Goal: Task Accomplishment & Management: Use online tool/utility

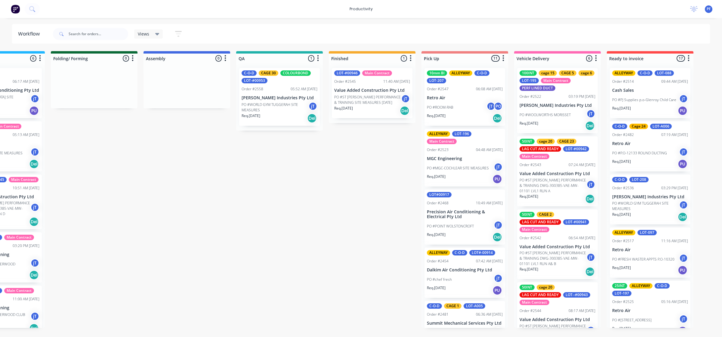
scroll to position [145, 0]
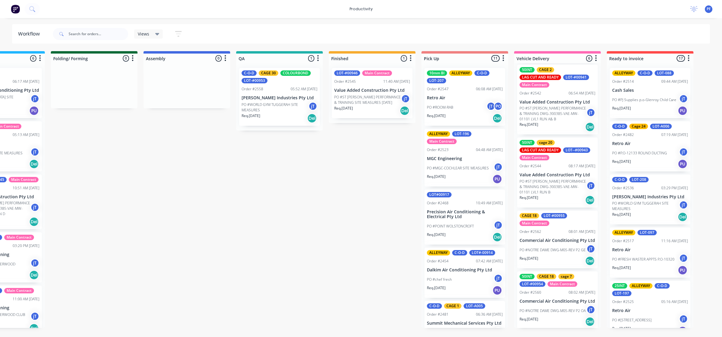
drag, startPoint x: 336, startPoint y: 160, endPoint x: 327, endPoint y: 189, distance: 29.7
drag, startPoint x: 327, startPoint y: 189, endPoint x: 132, endPoint y: 87, distance: 219.3
click at [176, 148] on div "Submitted 44 Main Contract Order #122 09:03 AM 29/07/24 Precision Air Condition…" at bounding box center [251, 189] width 1177 height 277
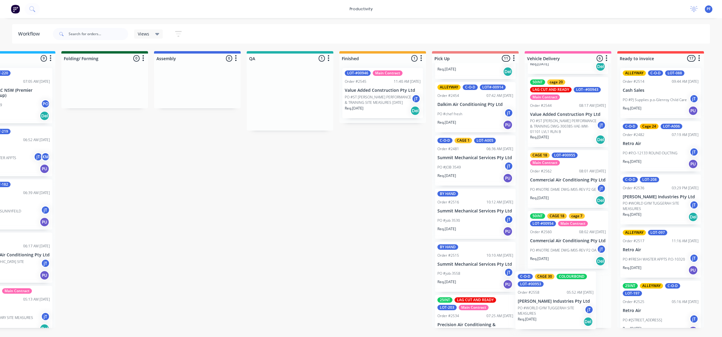
scroll to position [0, 325]
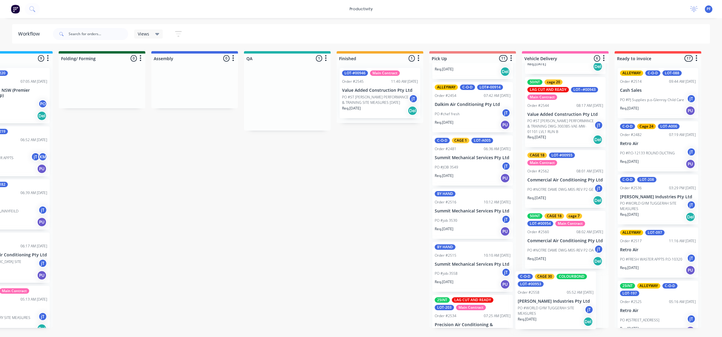
drag, startPoint x: 347, startPoint y: 102, endPoint x: 546, endPoint y: 305, distance: 284.7
click at [546, 305] on div "Submitted 43 Main Contract Order #122 09:03 AM 29/07/24 Precision Air Condition…" at bounding box center [259, 189] width 1177 height 277
click at [554, 306] on p "PO #WORLD GYM TUGGERAH SITE MEASURES" at bounding box center [560, 310] width 67 height 11
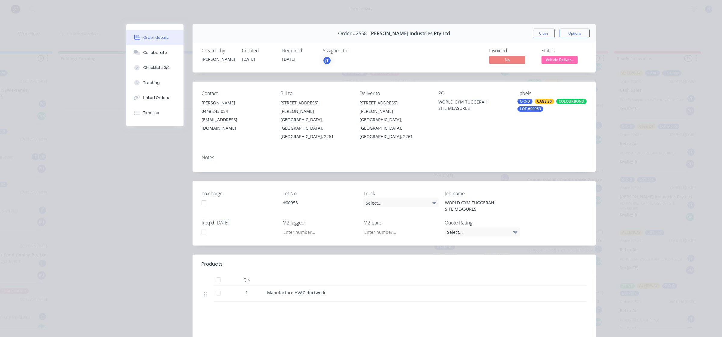
click at [546, 101] on div "CAGE 30" at bounding box center [544, 101] width 20 height 5
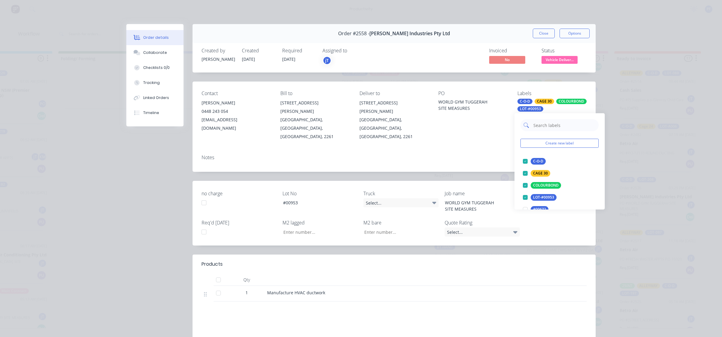
click at [561, 128] on input "text" at bounding box center [563, 125] width 63 height 12
type input "on p"
drag, startPoint x: 526, startPoint y: 173, endPoint x: 520, endPoint y: 170, distance: 6.5
click at [526, 173] on div at bounding box center [525, 173] width 12 height 12
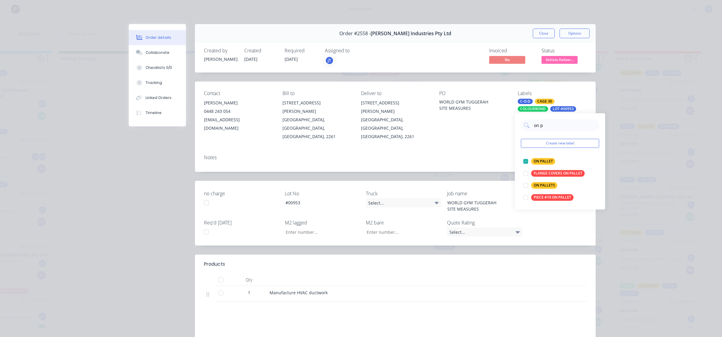
drag, startPoint x: 490, startPoint y: 141, endPoint x: 512, endPoint y: 90, distance: 54.7
click at [490, 155] on div "Notes" at bounding box center [395, 158] width 382 height 6
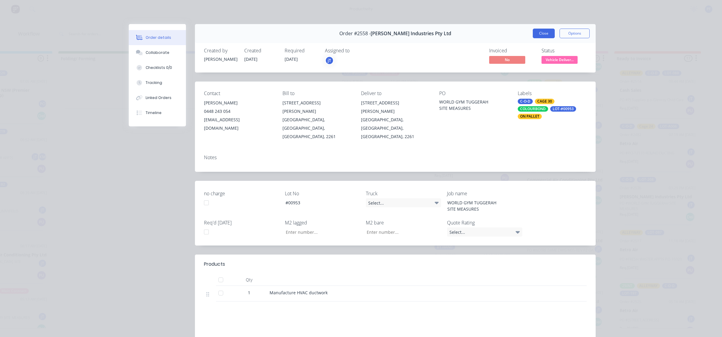
click at [540, 33] on button "Close" at bounding box center [543, 34] width 22 height 10
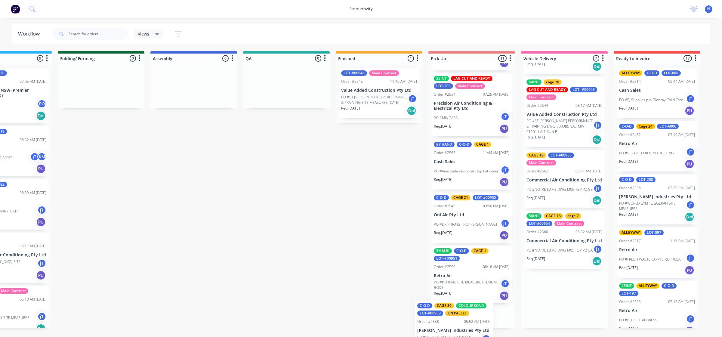
scroll to position [420, 0]
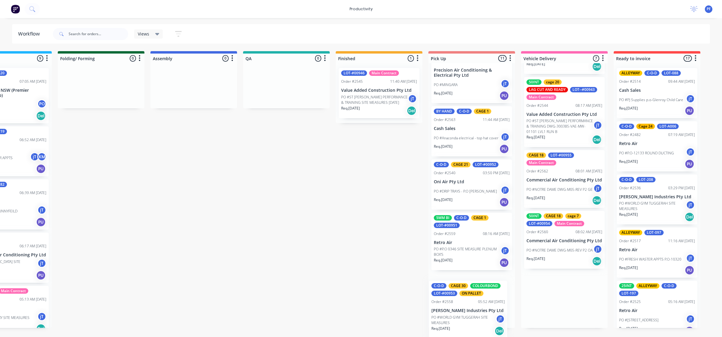
drag, startPoint x: 572, startPoint y: 301, endPoint x: 475, endPoint y: 311, distance: 97.7
click at [475, 311] on div "Submitted 43 Main Contract Order #122 09:03 AM 29/07/24 Precision Air Condition…" at bounding box center [258, 189] width 1177 height 277
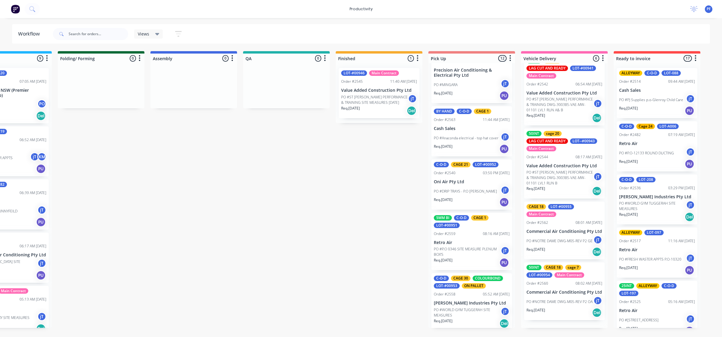
scroll to position [145, 0]
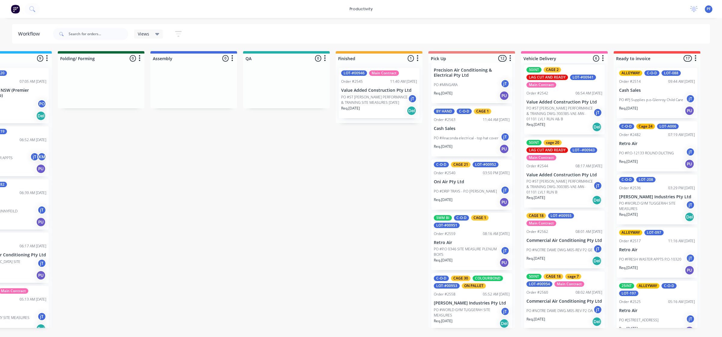
click at [380, 93] on div "LOT-#00946 Main Contract Order #2545 11:40 AM 08/08/25 Value Added Construction…" at bounding box center [379, 93] width 81 height 50
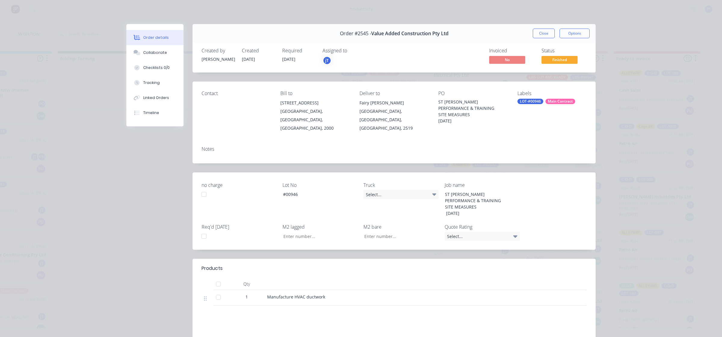
click at [517, 99] on div "LOT-#00946" at bounding box center [530, 101] width 26 height 5
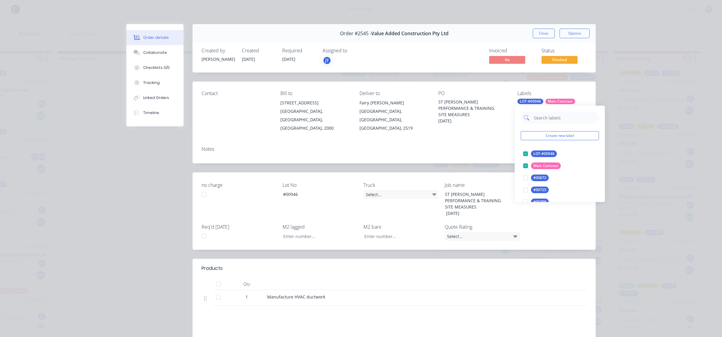
click at [536, 119] on input "text" at bounding box center [564, 118] width 63 height 12
type input "cage 24"
click at [525, 148] on div at bounding box center [525, 154] width 12 height 12
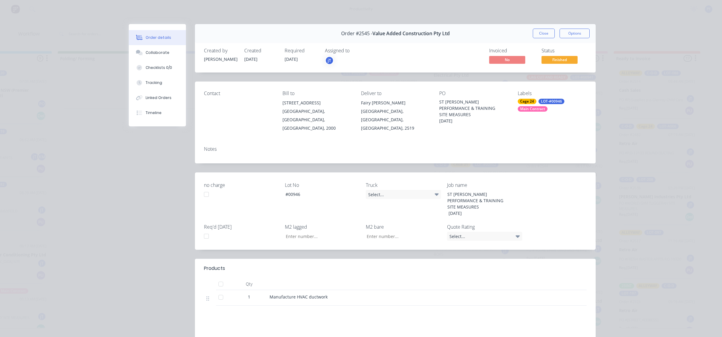
drag, startPoint x: 501, startPoint y: 147, endPoint x: 529, endPoint y: 81, distance: 71.6
click at [505, 144] on div "Notes" at bounding box center [395, 152] width 400 height 22
click at [538, 31] on button "Close" at bounding box center [543, 34] width 22 height 10
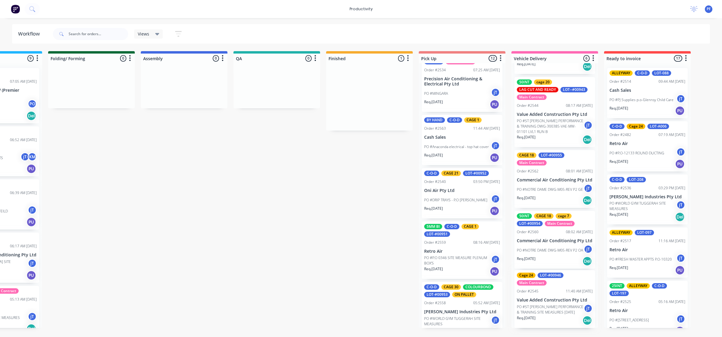
scroll to position [0, 337]
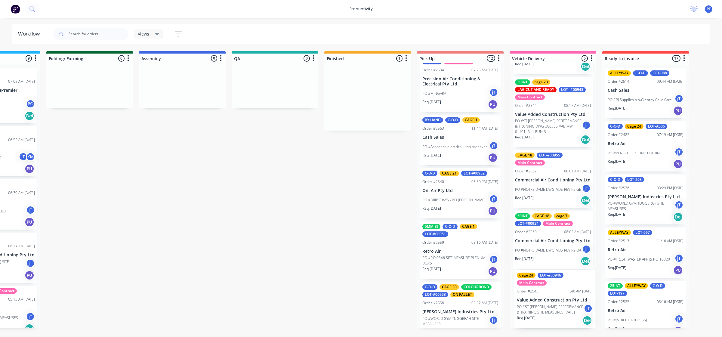
drag, startPoint x: 364, startPoint y: 112, endPoint x: 544, endPoint y: 313, distance: 269.8
click at [544, 313] on div "Submitted 43 Main Contract Order #122 09:03 AM 29/07/24 Precision Air Condition…" at bounding box center [246, 189] width 1177 height 277
click at [94, 32] on input "text" at bounding box center [99, 34] width 60 height 12
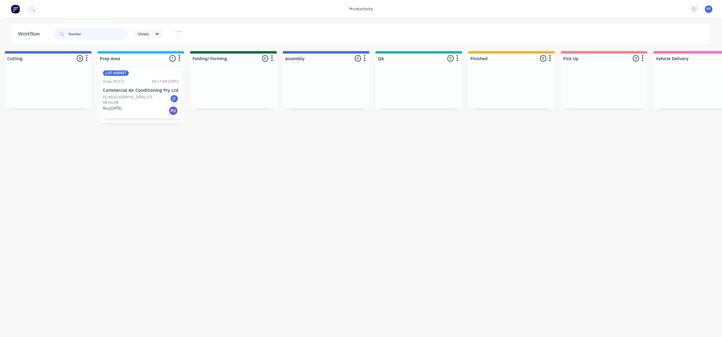
scroll to position [0, 0]
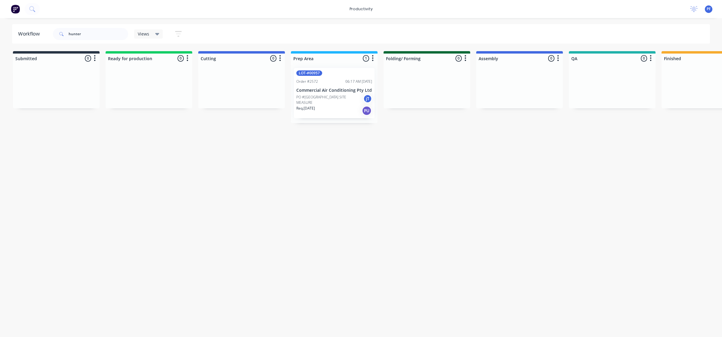
drag, startPoint x: 0, startPoint y: 50, endPoint x: 0, endPoint y: 20, distance: 30.1
click at [96, 36] on input "hunter" at bounding box center [99, 34] width 60 height 12
type input "h"
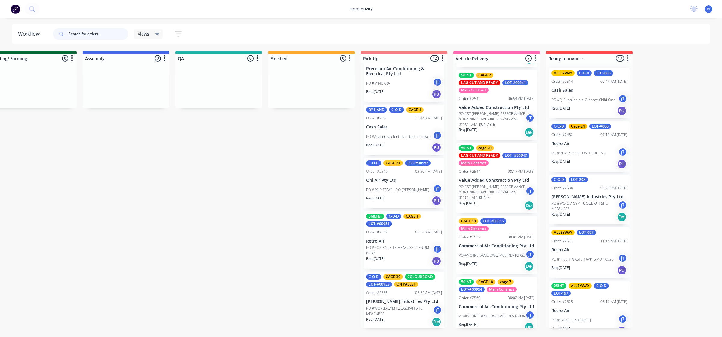
scroll to position [167, 0]
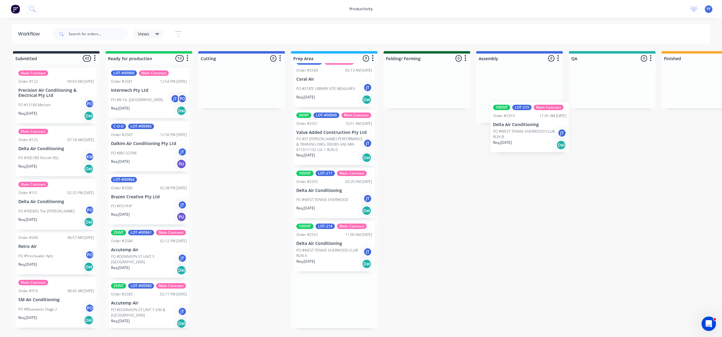
scroll to position [0, 2]
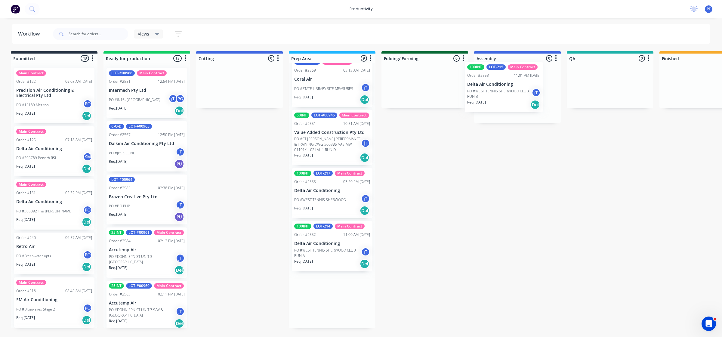
drag, startPoint x: 378, startPoint y: 274, endPoint x: 510, endPoint y: 84, distance: 231.1
click at [510, 84] on div "Submitted 43 Main Contract Order #122 09:03 AM [DATE] Precision Air Conditionin…" at bounding box center [581, 189] width 1177 height 277
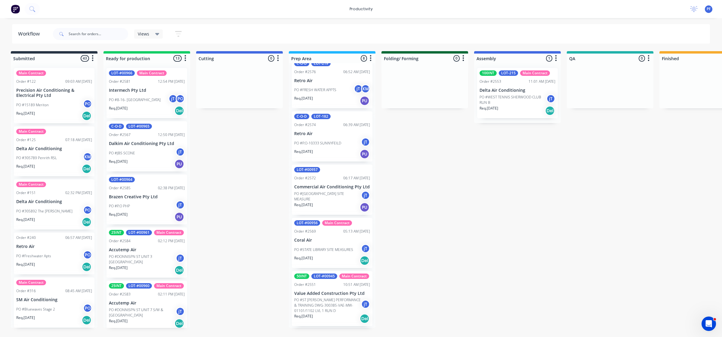
scroll to position [0, 0]
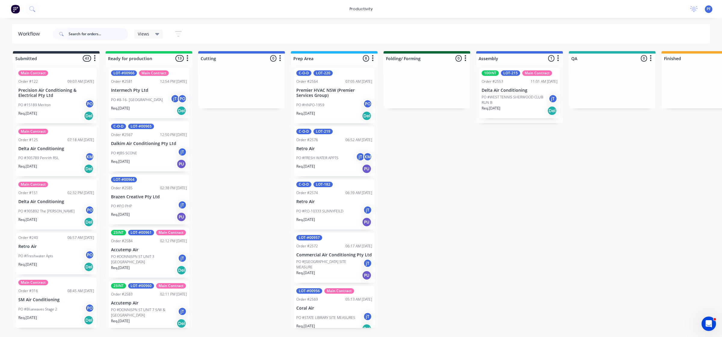
click at [89, 38] on input "text" at bounding box center [99, 34] width 60 height 12
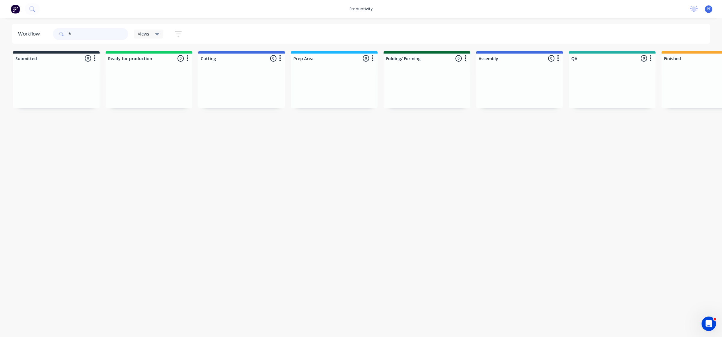
type input "f"
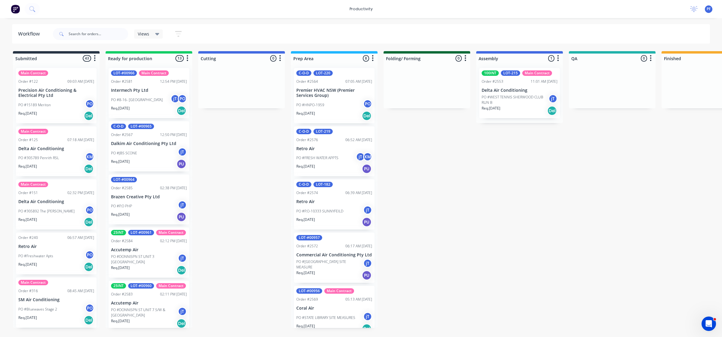
drag, startPoint x: 49, startPoint y: 42, endPoint x: 22, endPoint y: 142, distance: 103.7
click at [86, 31] on input "text" at bounding box center [99, 34] width 60 height 12
type input "hunter"
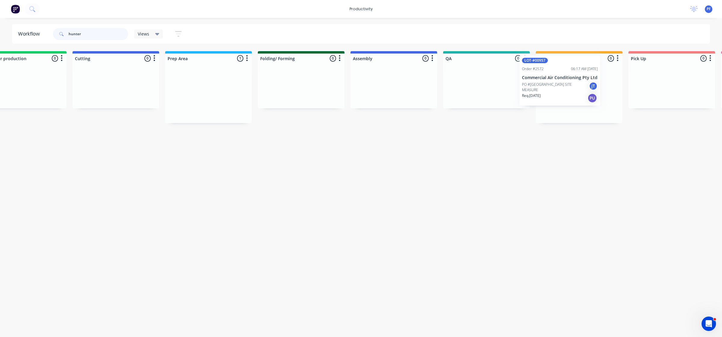
drag, startPoint x: 318, startPoint y: 98, endPoint x: 557, endPoint y: 83, distance: 239.5
click at [557, 83] on div "Submitted 0 Ready for production 0 Cutting 0 Prep Area 1 LOT-#00957 Order #2572…" at bounding box center [458, 87] width 1177 height 72
drag, startPoint x: 93, startPoint y: 35, endPoint x: 53, endPoint y: 32, distance: 40.7
click at [53, 32] on div "hunter Views Save new view None (Default) edit Assembly edit Dispatch edit Invo…" at bounding box center [120, 34] width 137 height 18
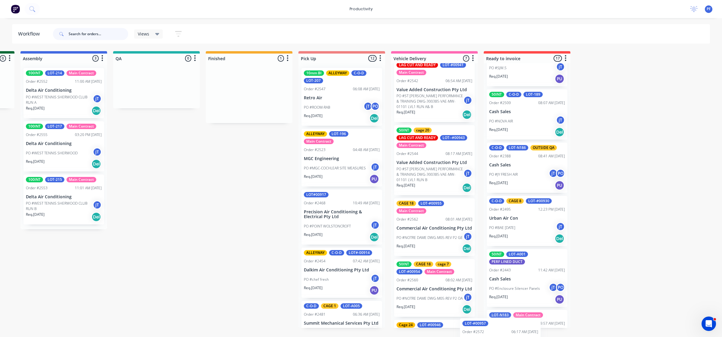
scroll to position [727, 0]
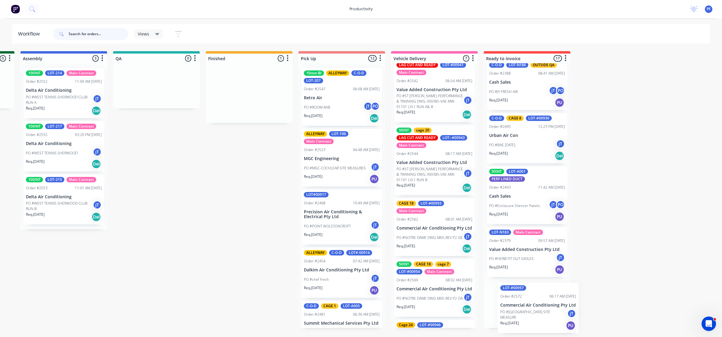
drag, startPoint x: 427, startPoint y: 105, endPoint x: 538, endPoint y: 316, distance: 238.7
click at [538, 316] on div "Submitted 43 Main Contract Order #122 09:03 AM 29/07/24 Precision Air Condition…" at bounding box center [128, 189] width 1177 height 277
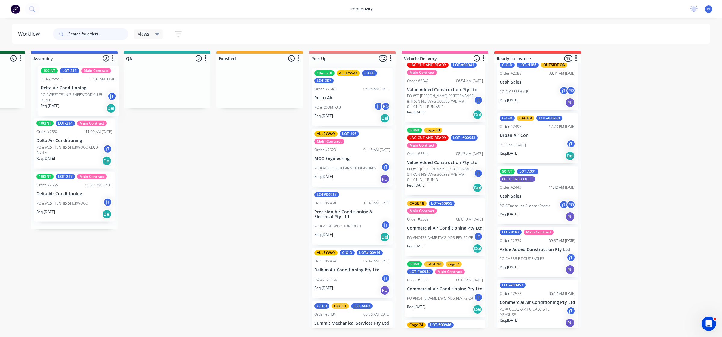
drag, startPoint x: 67, startPoint y: 192, endPoint x: 88, endPoint y: 71, distance: 122.9
click at [88, 71] on div "100INT LOT-214 Main Contract Order #2552 11:00 AM 11/08/25 Delta Air Conditioni…" at bounding box center [74, 146] width 87 height 166
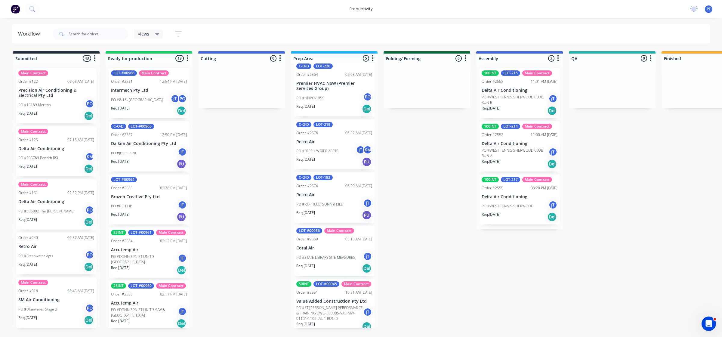
scroll to position [19, 0]
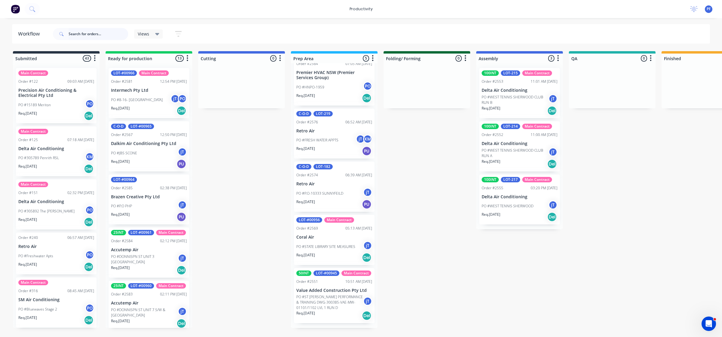
click at [110, 32] on input "text" at bounding box center [99, 34] width 60 height 12
type input "st george"
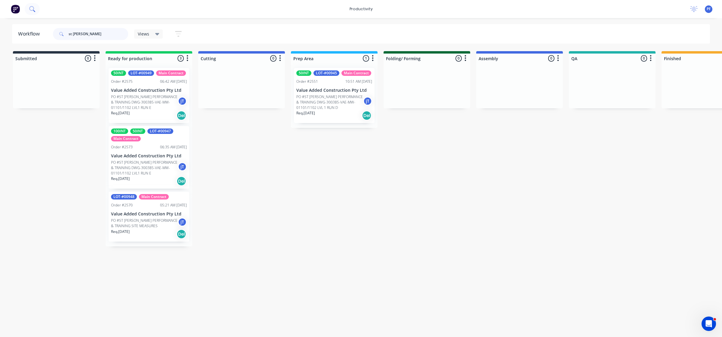
drag, startPoint x: 92, startPoint y: 35, endPoint x: 26, endPoint y: 9, distance: 71.4
click at [26, 9] on div "productivity productivity Workflow Planner Delivery Scheduling Timesheets No ne…" at bounding box center [361, 150] width 722 height 301
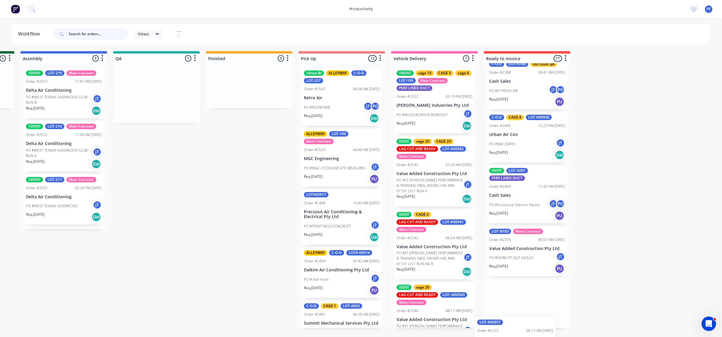
scroll to position [728, 0]
drag, startPoint x: 295, startPoint y: 100, endPoint x: 502, endPoint y: 307, distance: 292.8
click at [502, 307] on div "Submitted 43 Main Contract Order #122 09:03 AM [DATE] Precision Air Conditionin…" at bounding box center [128, 189] width 1177 height 277
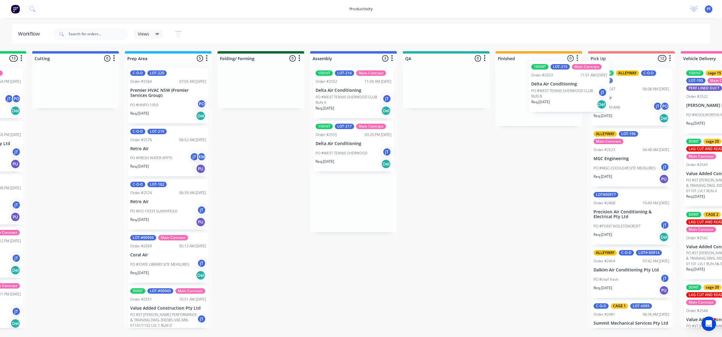
drag, startPoint x: 506, startPoint y: 91, endPoint x: 532, endPoint y: 84, distance: 27.1
click at [532, 84] on div "Submitted 43 Main Contract Order #122 09:03 AM [DATE] Precision Air Conditionin…" at bounding box center [418, 189] width 1177 height 277
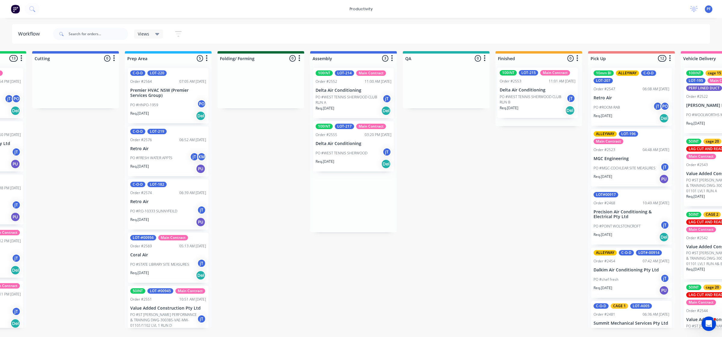
scroll to position [0, 167]
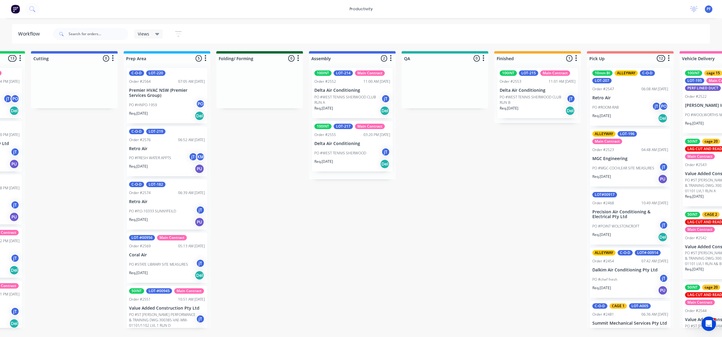
click at [536, 97] on p "PO #WEST TENNIS SHERWOOD CLUB RUN B" at bounding box center [532, 99] width 67 height 11
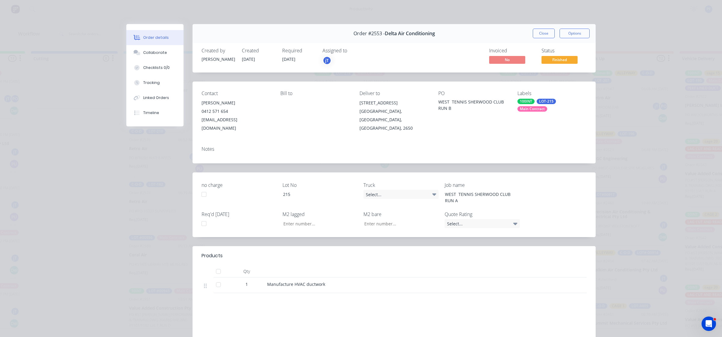
type input "28.10"
click at [536, 101] on div "LOT-215" at bounding box center [545, 101] width 19 height 5
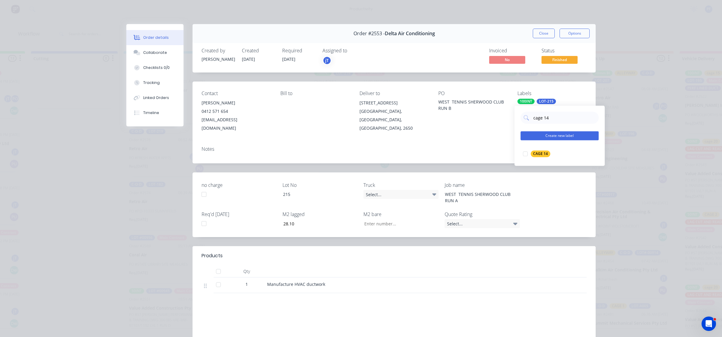
drag, startPoint x: 521, startPoint y: 154, endPoint x: 526, endPoint y: 147, distance: 8.0
click at [521, 154] on div at bounding box center [525, 154] width 12 height 12
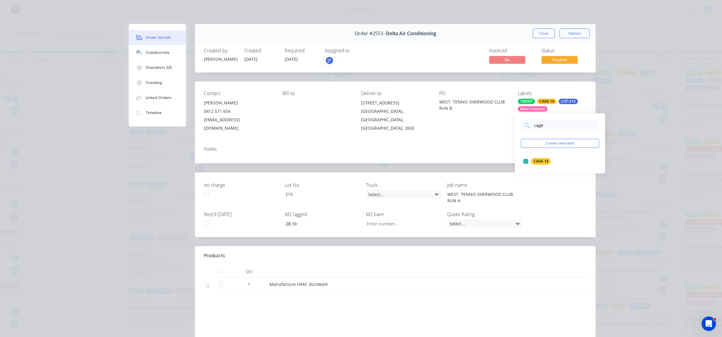
type input "cage 8"
click at [528, 161] on div at bounding box center [526, 161] width 12 height 12
drag, startPoint x: 483, startPoint y: 136, endPoint x: 508, endPoint y: 100, distance: 44.0
click at [484, 141] on div "Notes" at bounding box center [395, 152] width 400 height 22
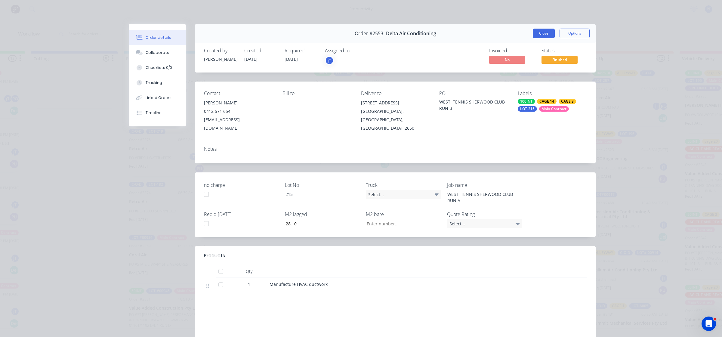
drag, startPoint x: 530, startPoint y: 39, endPoint x: 533, endPoint y: 37, distance: 3.7
click at [531, 38] on div "Order #2553 - Delta Air Conditioning Close Options" at bounding box center [395, 33] width 400 height 19
click at [534, 37] on button "Close" at bounding box center [543, 34] width 22 height 10
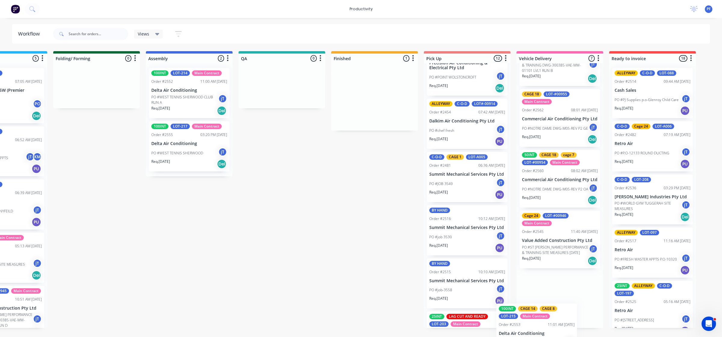
scroll to position [266, 0]
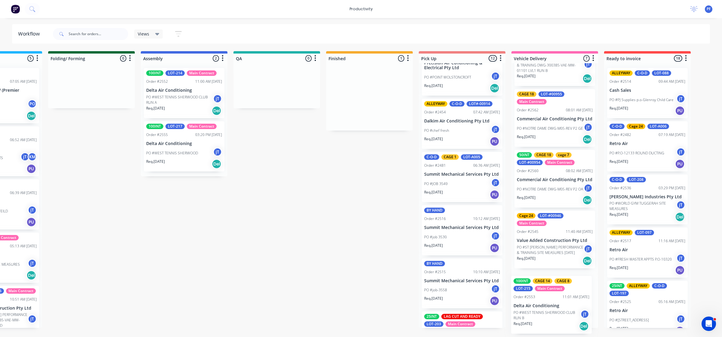
drag, startPoint x: 549, startPoint y: 112, endPoint x: 544, endPoint y: 315, distance: 203.6
click at [545, 316] on div "Submitted 43 Main Contract Order #122 09:03 AM 29/07/24 Precision Air Condition…" at bounding box center [248, 189] width 1177 height 277
